Goal: Task Accomplishment & Management: Manage account settings

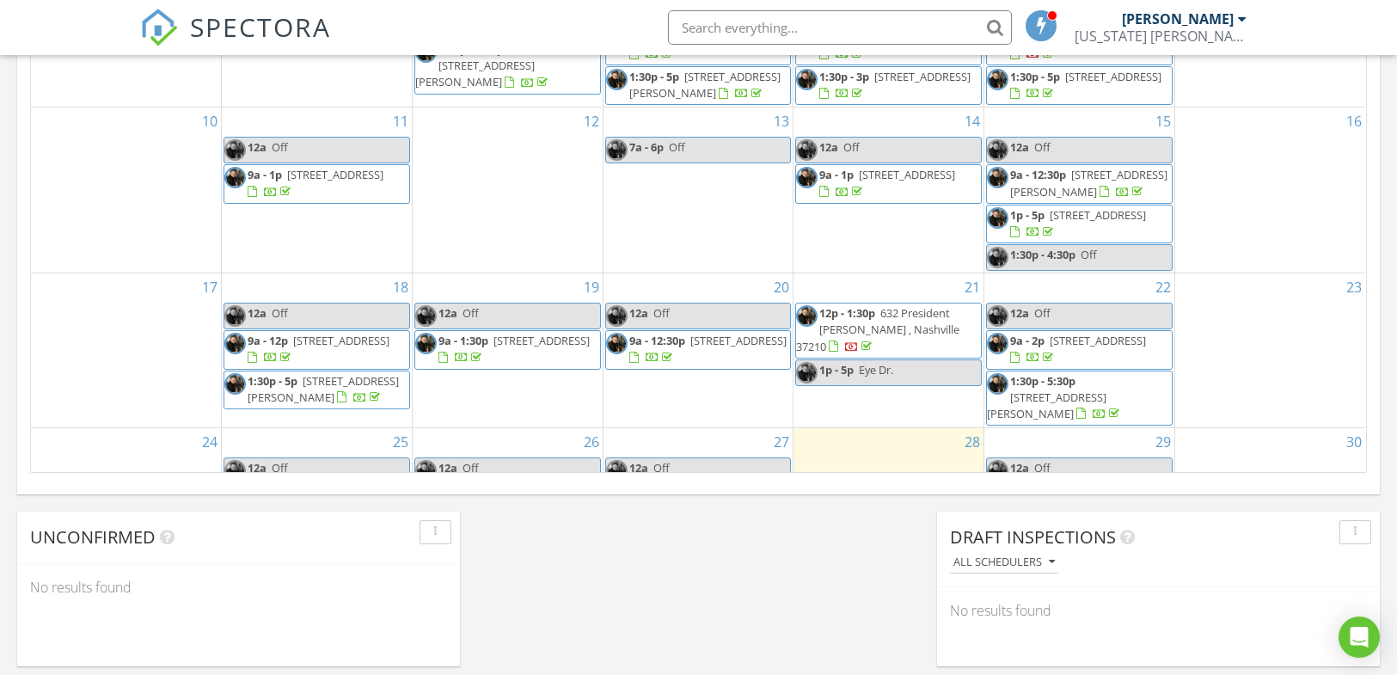
scroll to position [212, 0]
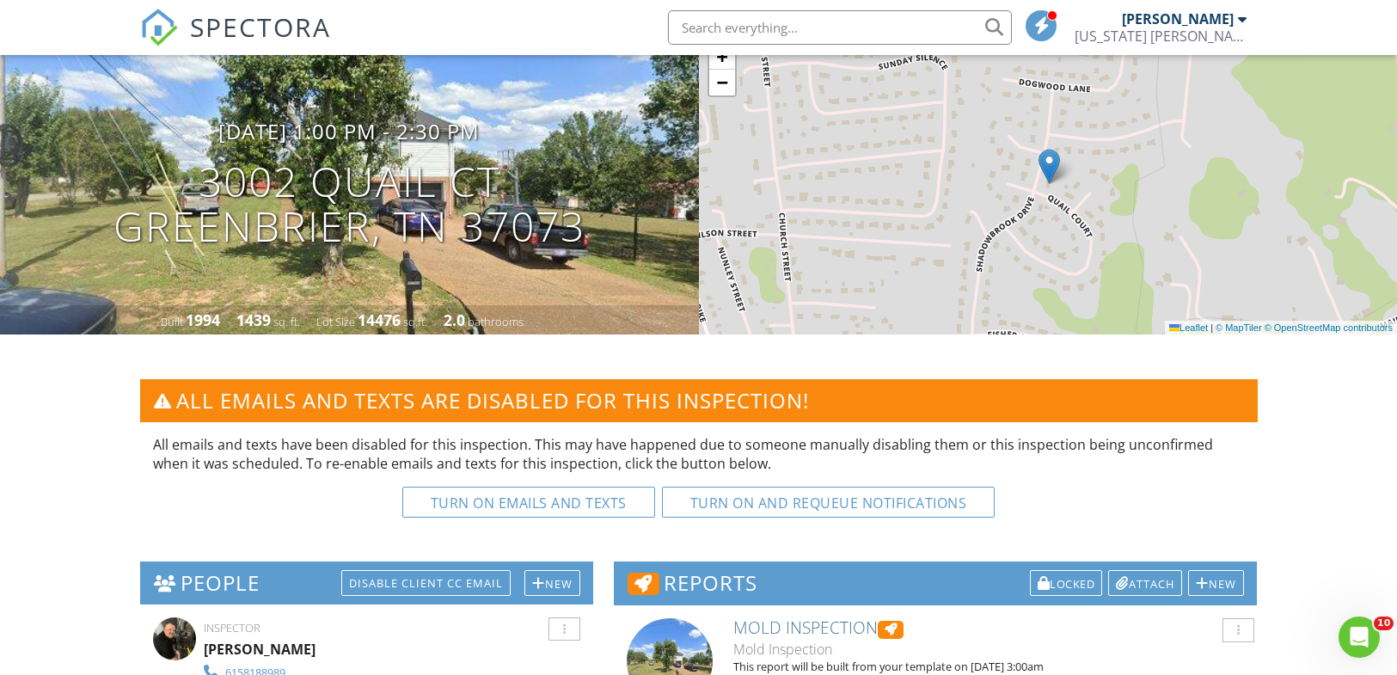
scroll to position [125, 0]
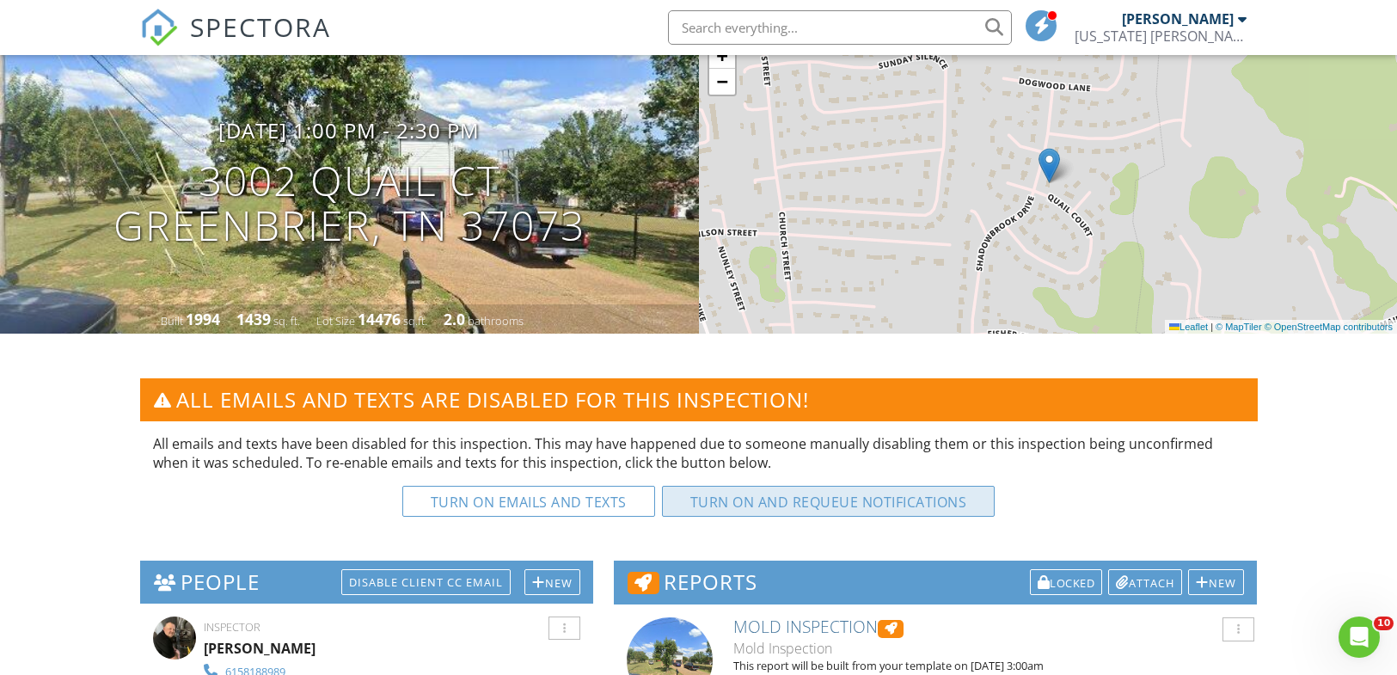
click at [762, 505] on button "Turn on and Requeue Notifications" at bounding box center [828, 501] width 333 height 31
